Goal: Task Accomplishment & Management: Manage account settings

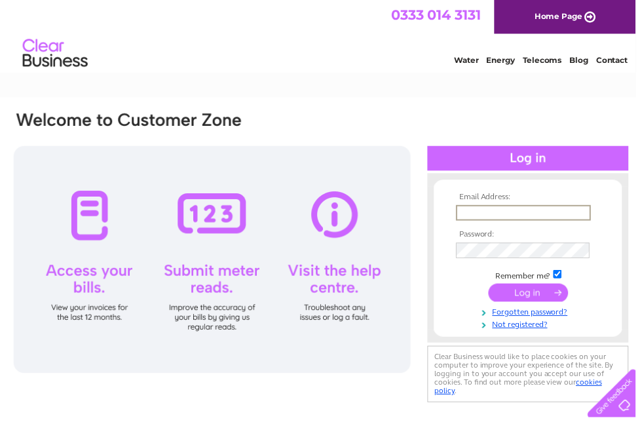
click at [539, 214] on input "text" at bounding box center [529, 215] width 136 height 16
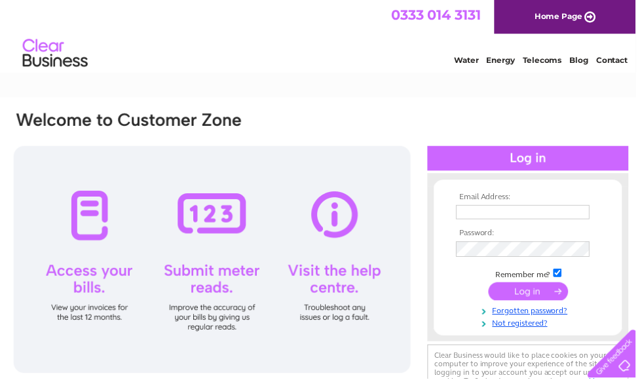
type input "Antonio@thouartframing.co.uk"
click at [531, 295] on input "submit" at bounding box center [533, 294] width 81 height 18
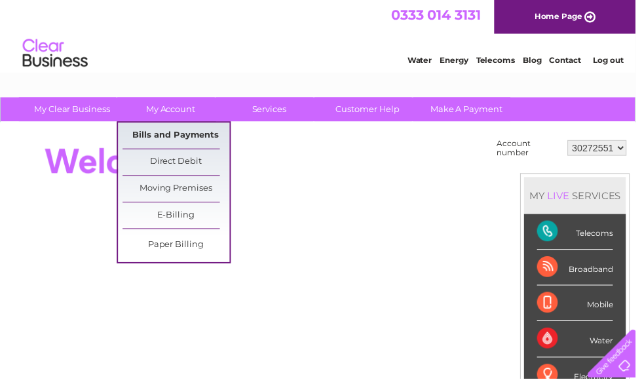
click at [185, 140] on link "Bills and Payments" at bounding box center [178, 137] width 108 height 26
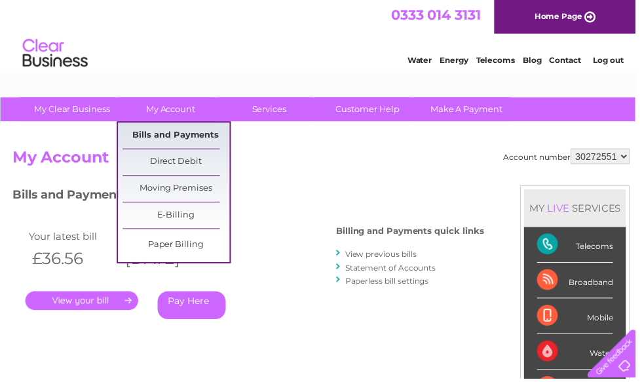
click at [174, 135] on link "Bills and Payments" at bounding box center [178, 137] width 108 height 26
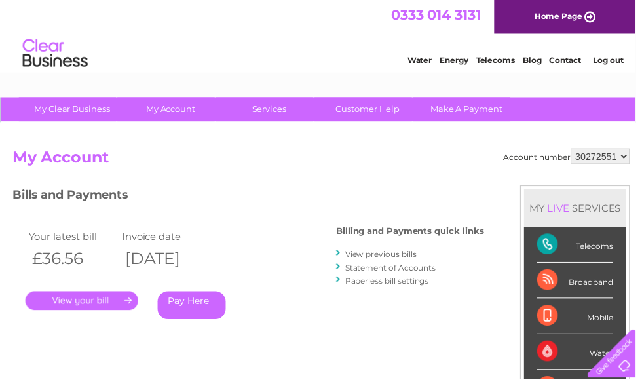
click at [109, 308] on link "." at bounding box center [83, 303] width 114 height 19
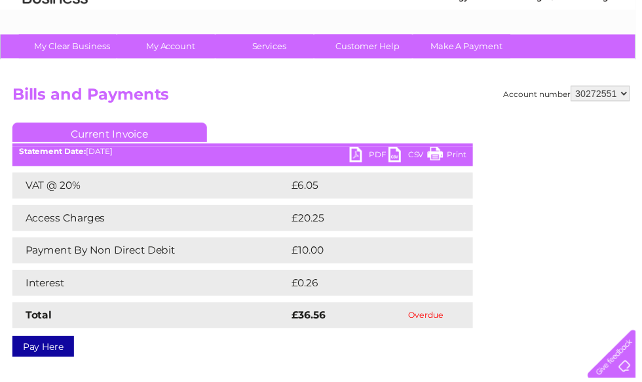
scroll to position [64, 0]
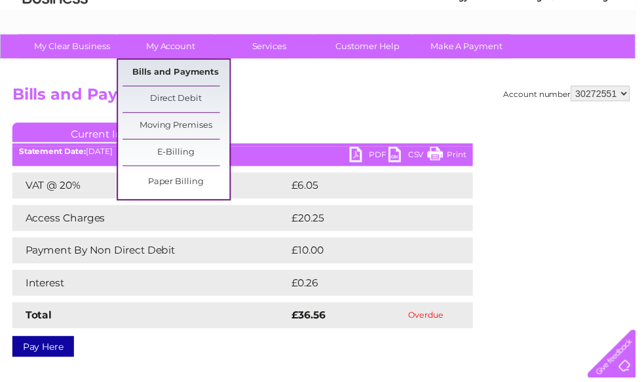
click at [183, 80] on link "Bills and Payments" at bounding box center [178, 73] width 108 height 26
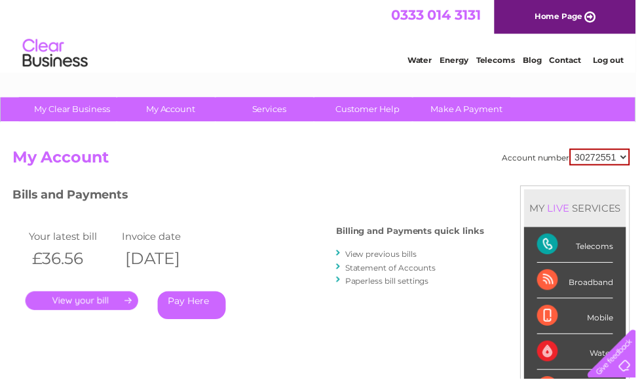
click at [390, 259] on link "View previous bills" at bounding box center [385, 257] width 72 height 10
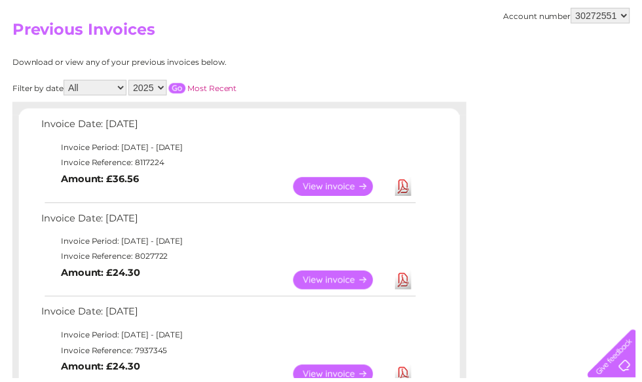
scroll to position [130, 0]
click at [323, 189] on link "View" at bounding box center [344, 187] width 96 height 19
